Goal: Find contact information: Find contact information

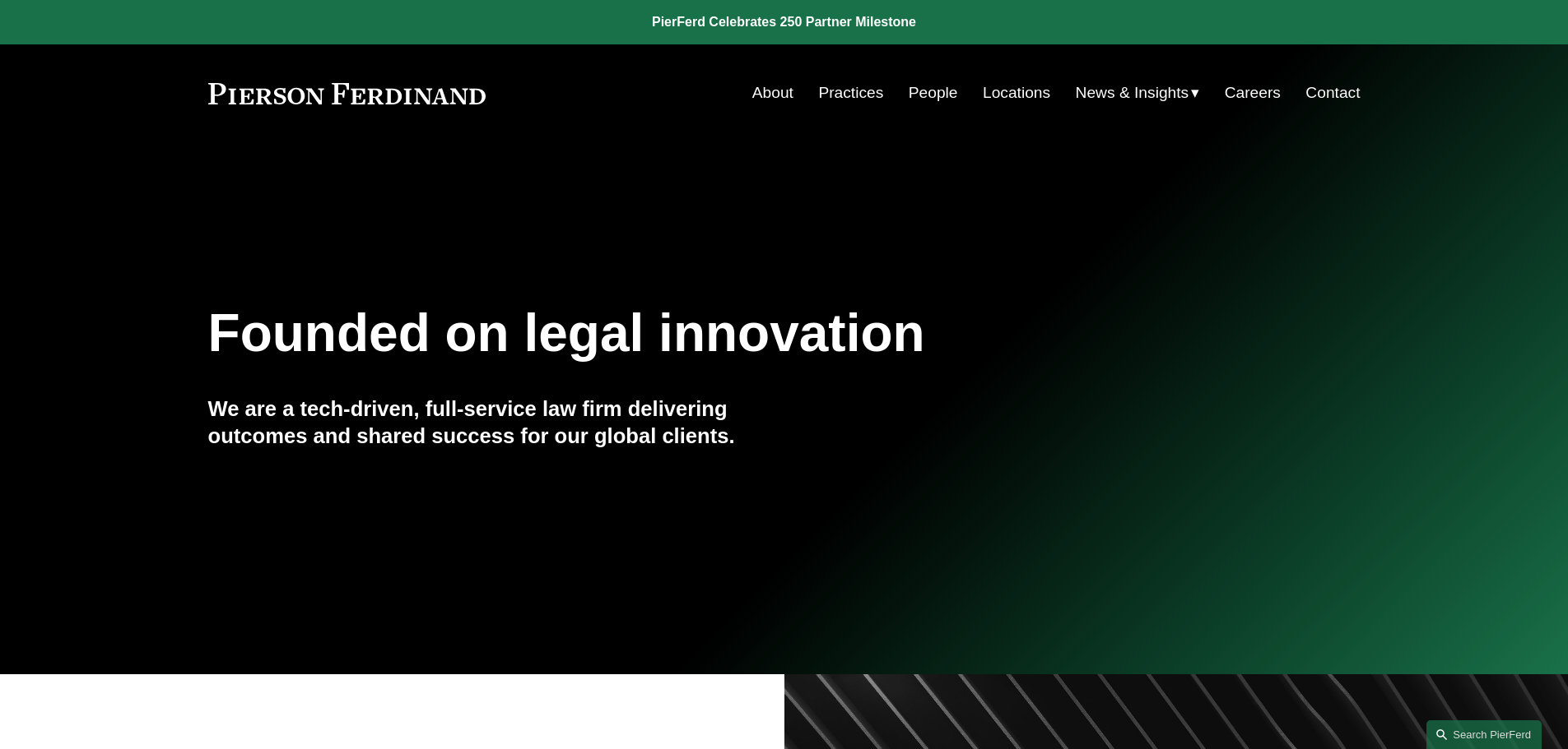
click at [917, 85] on link "People" at bounding box center [933, 93] width 49 height 31
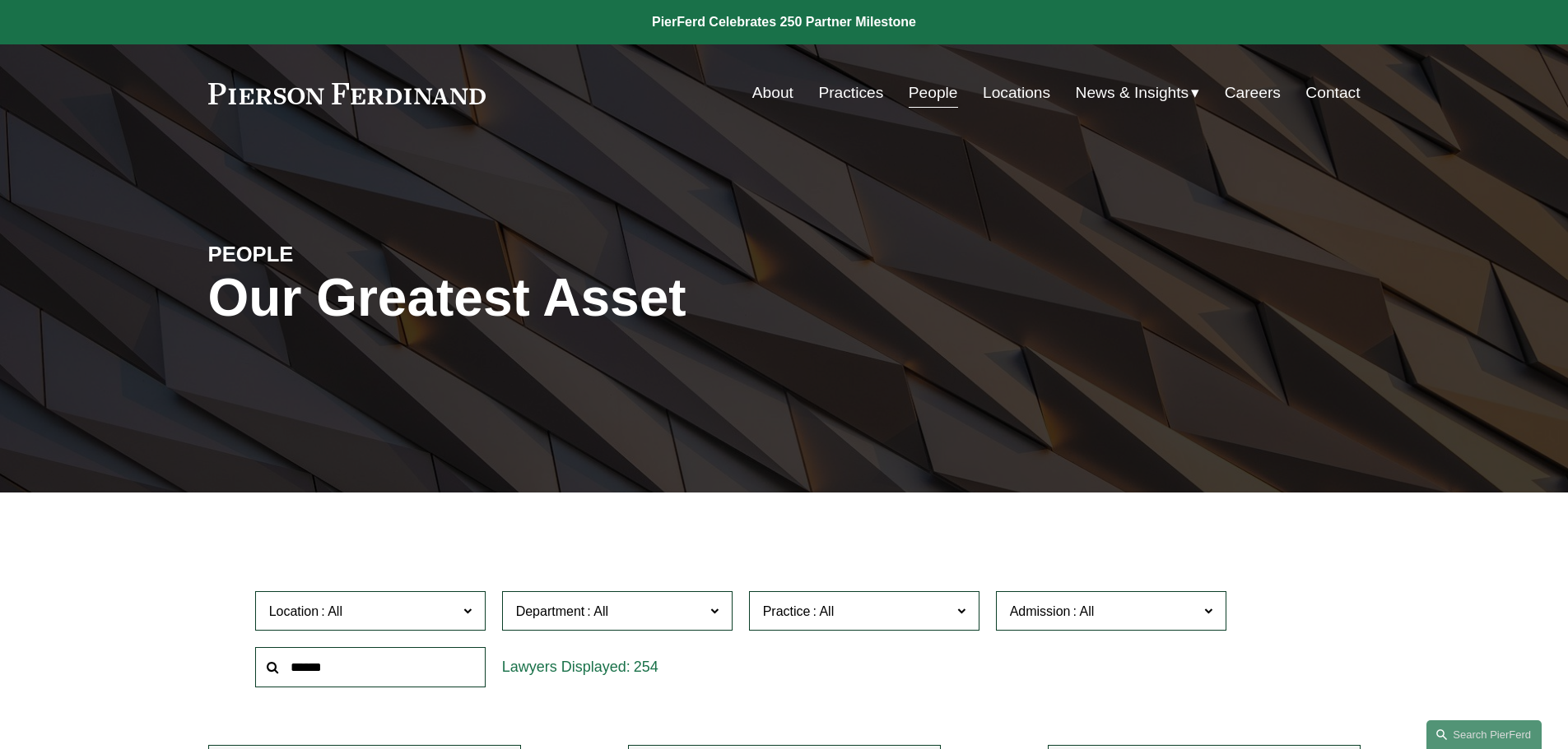
click at [422, 669] on input "text" at bounding box center [371, 668] width 230 height 40
type input "*******"
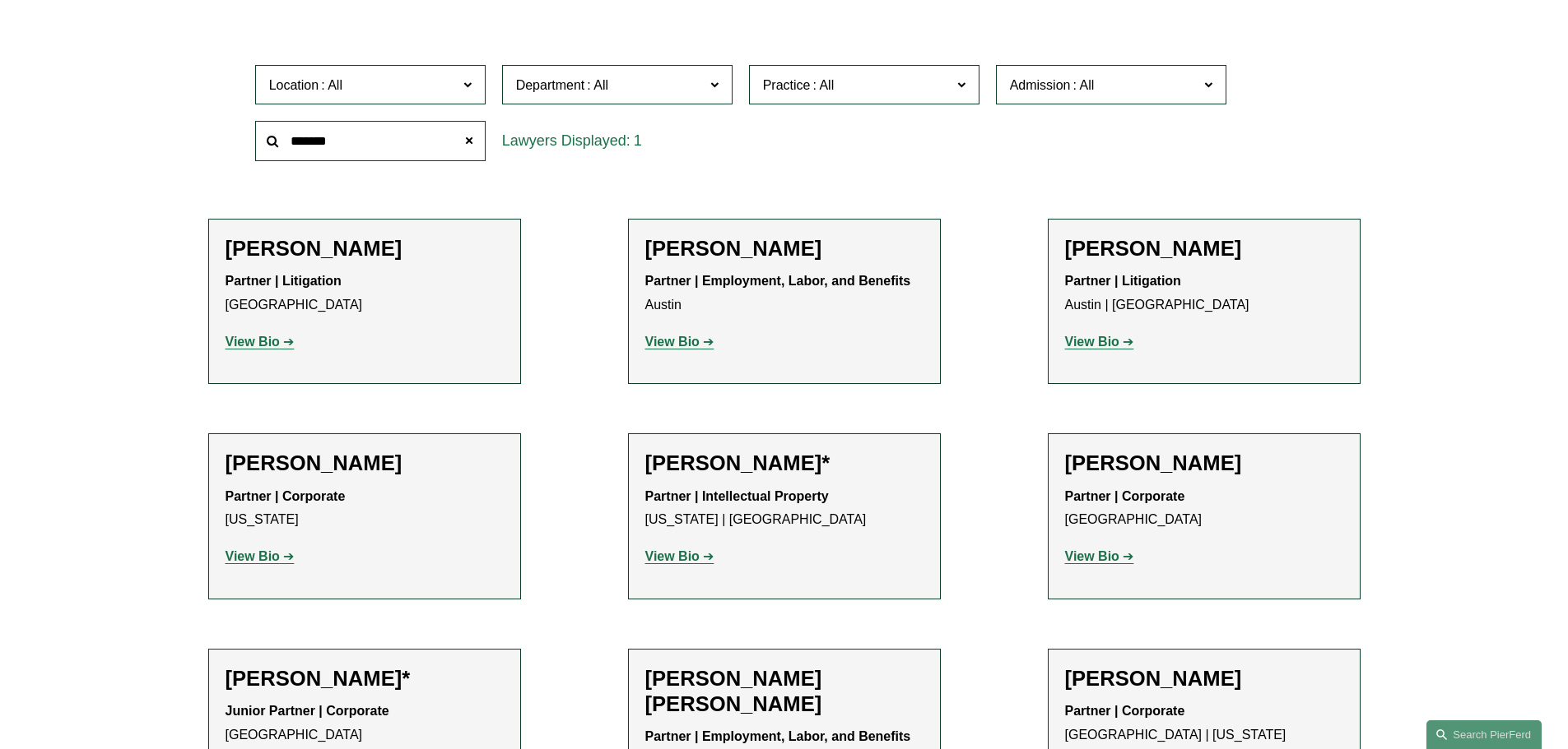
scroll to position [576, 0]
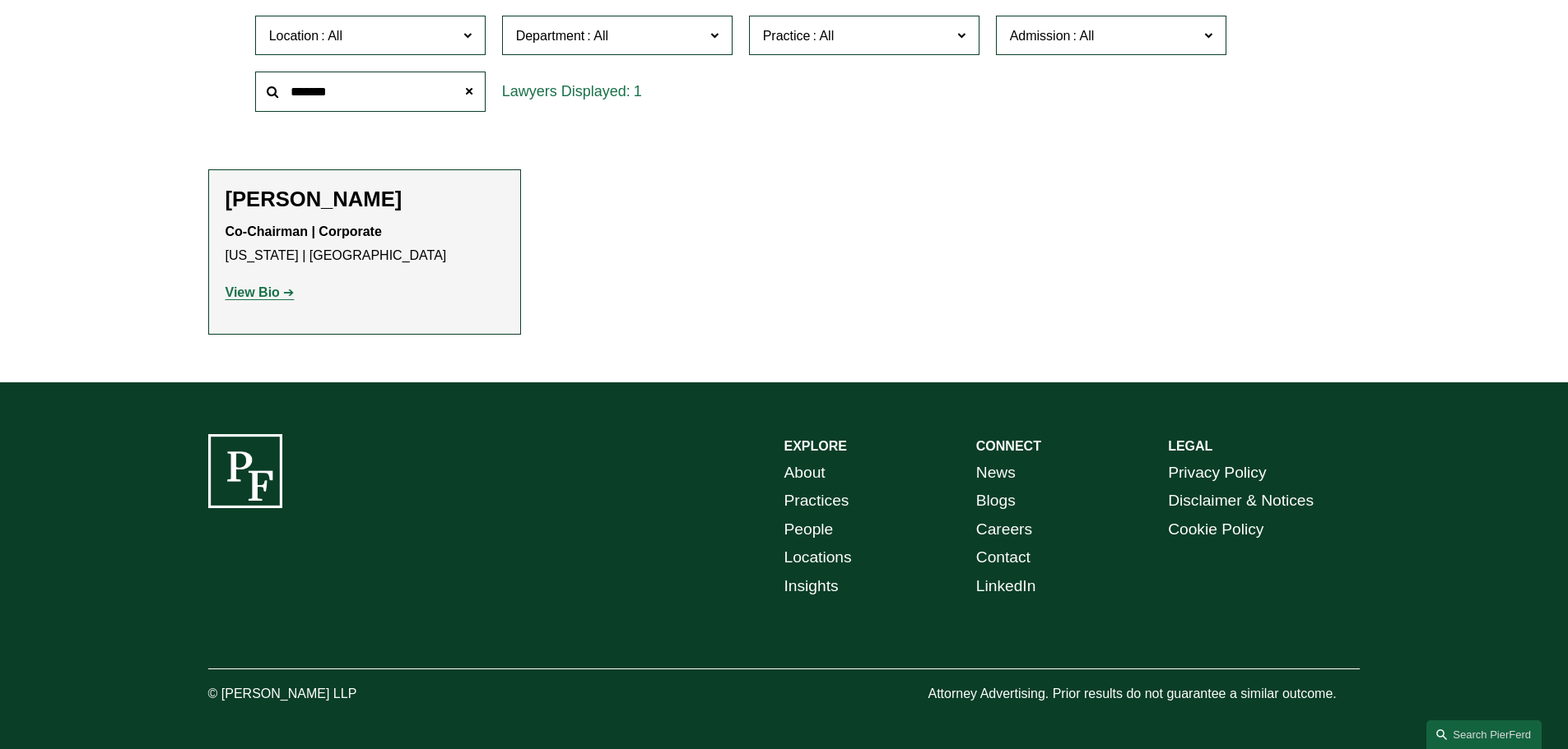
click at [382, 261] on p "Co-Chairman | Corporate [US_STATE] | [GEOGRAPHIC_DATA]" at bounding box center [364, 244] width 278 height 47
click at [257, 294] on strong "View Bio" at bounding box center [253, 292] width 55 height 14
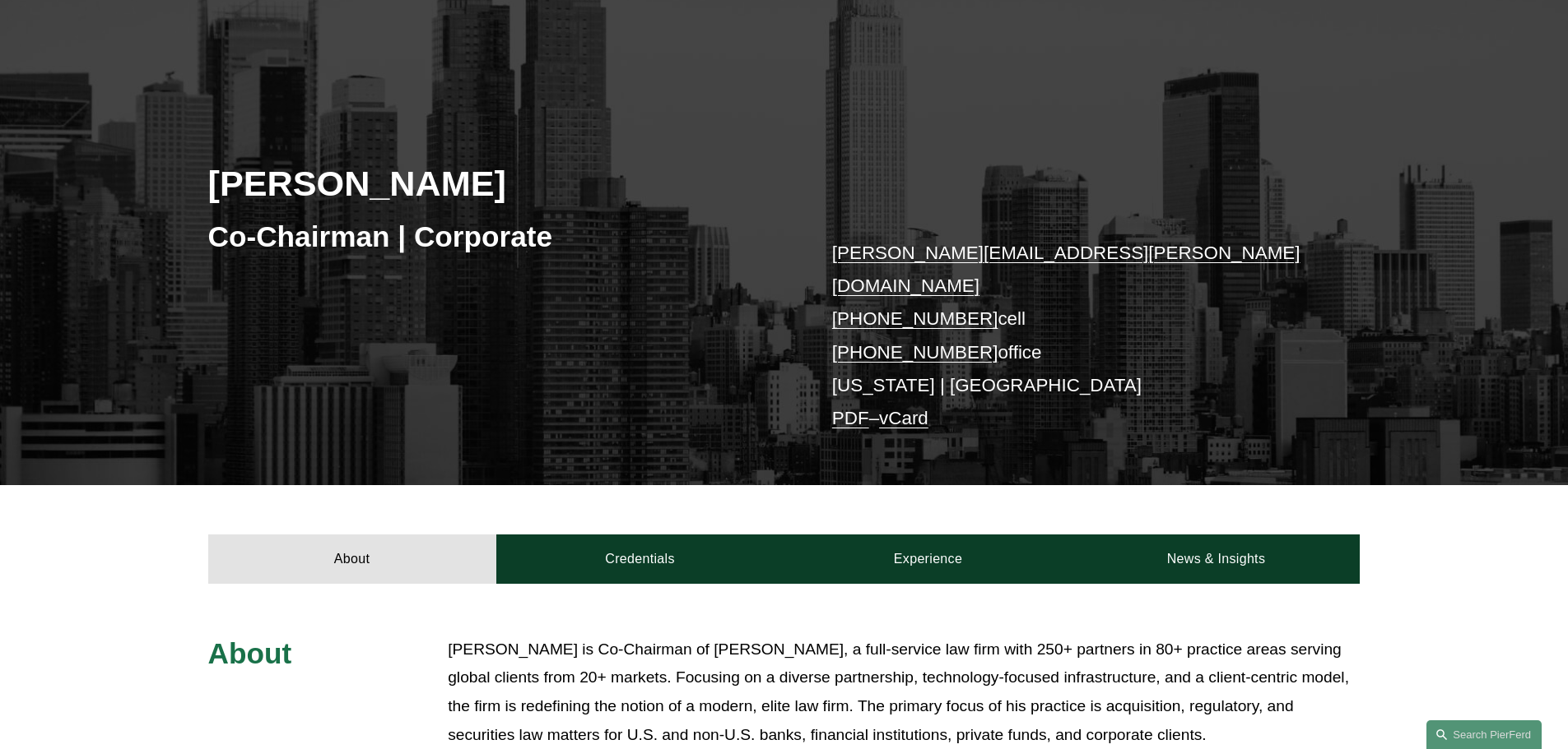
scroll to position [82, 0]
